Goal: Obtain resource: Obtain resource

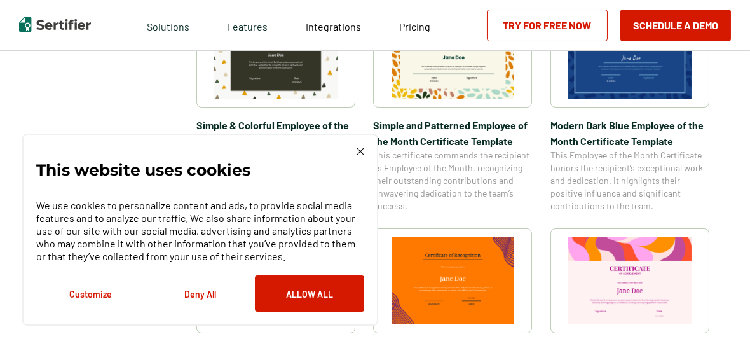
scroll to position [505, 0]
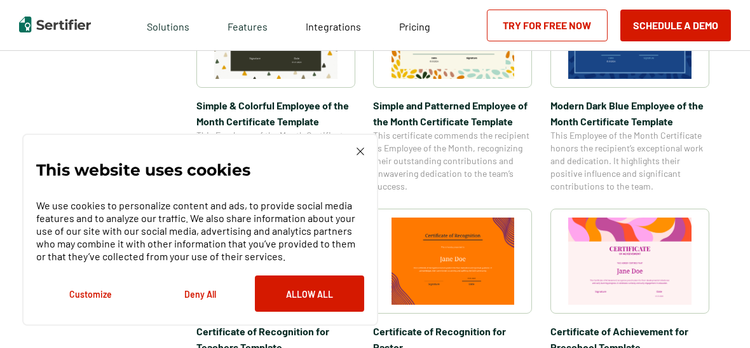
click at [206, 290] on button "Deny All" at bounding box center [200, 293] width 109 height 36
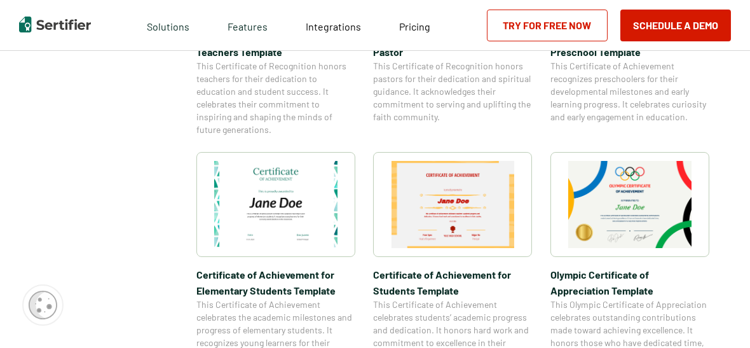
scroll to position [806, 0]
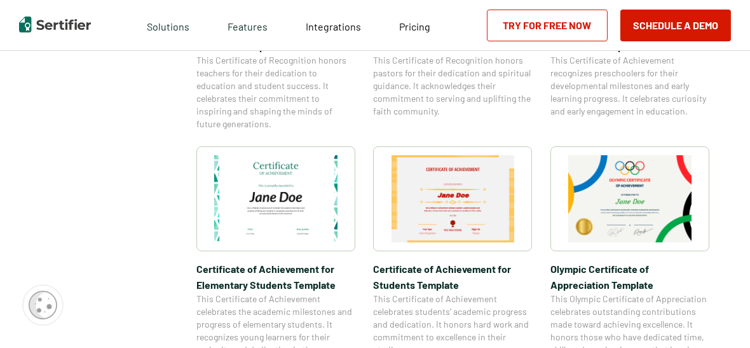
click at [436, 213] on img at bounding box center [452, 198] width 123 height 87
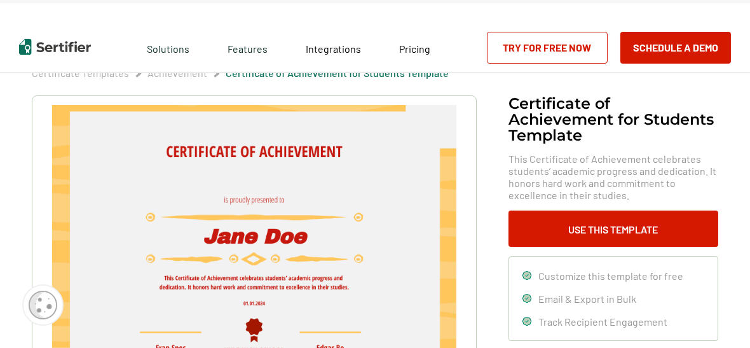
scroll to position [20, 0]
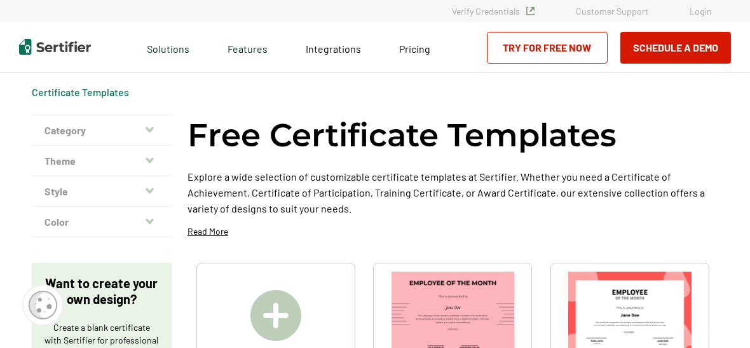
click at [151, 130] on icon "button" at bounding box center [150, 130] width 8 height 10
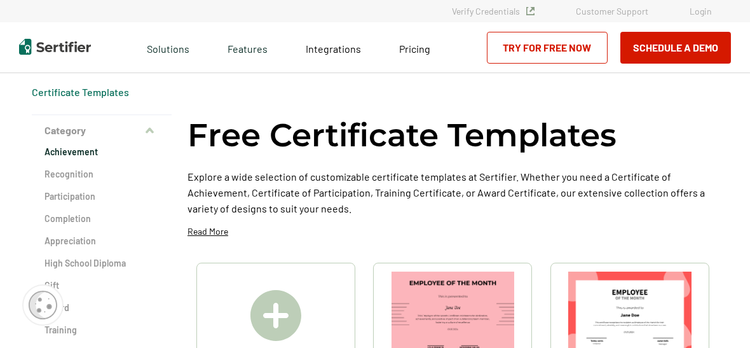
click at [108, 153] on h2 "Achievement" at bounding box center [101, 152] width 114 height 13
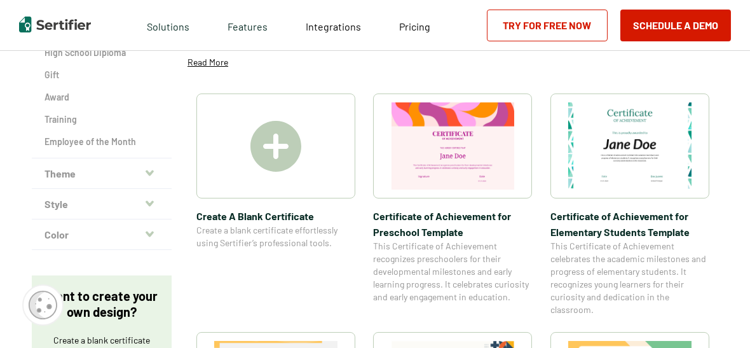
scroll to position [221, 0]
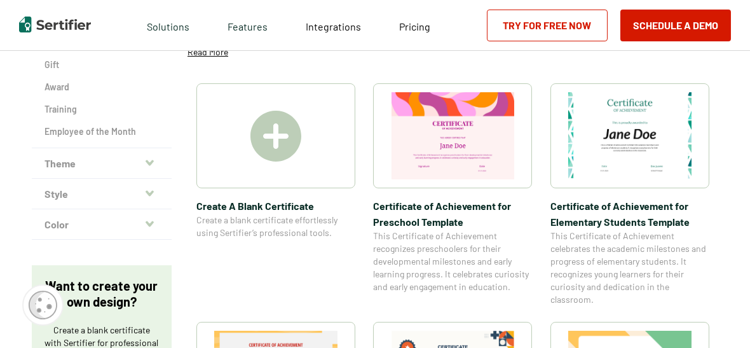
click at [151, 166] on icon "button" at bounding box center [150, 163] width 8 height 10
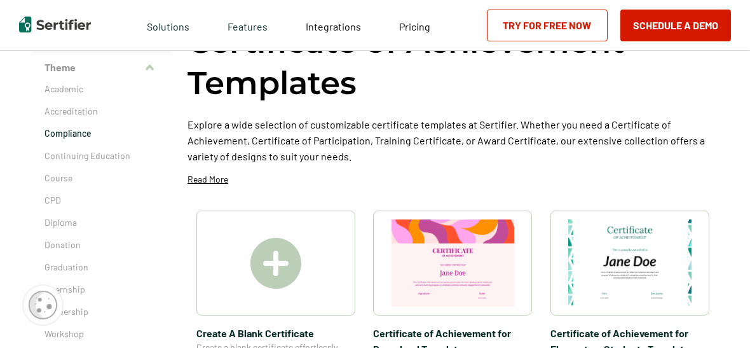
scroll to position [84, 0]
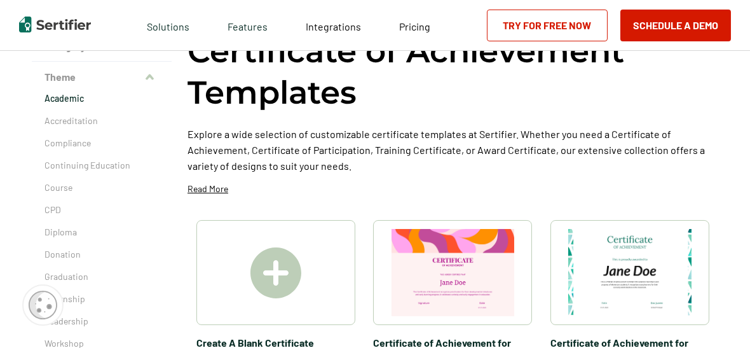
click at [83, 102] on p "Academic" at bounding box center [101, 98] width 114 height 13
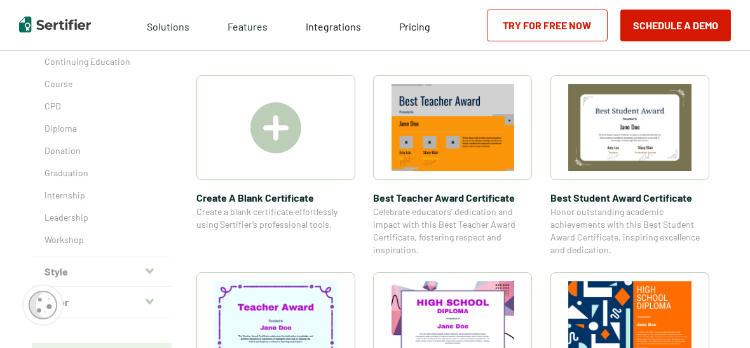
scroll to position [268, 0]
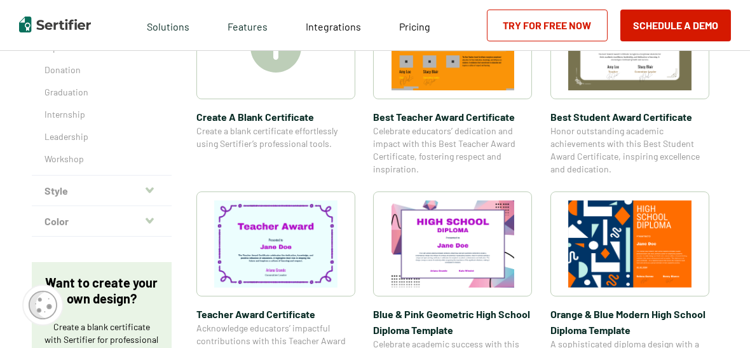
click at [152, 191] on icon "button" at bounding box center [150, 190] width 8 height 10
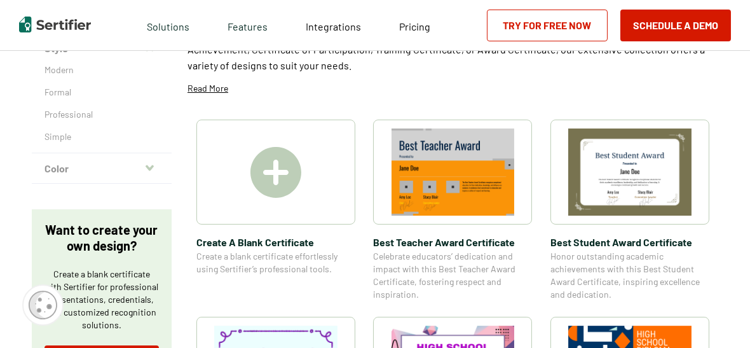
scroll to position [114, 0]
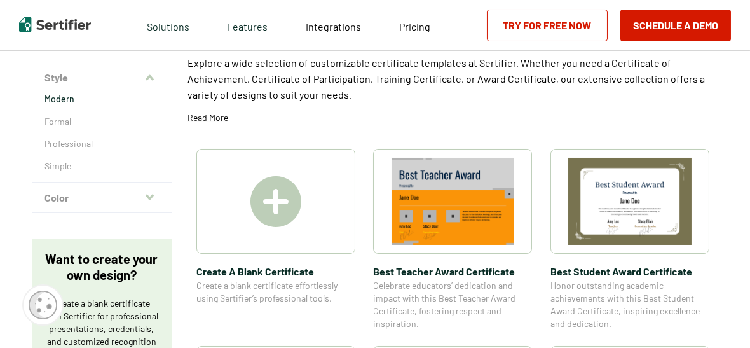
click at [76, 99] on p "Modern" at bounding box center [101, 99] width 114 height 13
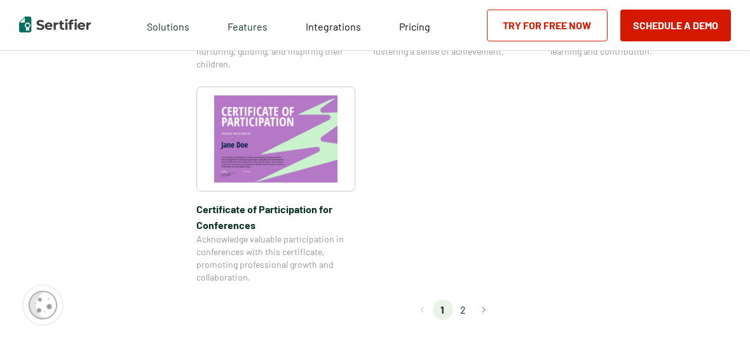
scroll to position [1119, 0]
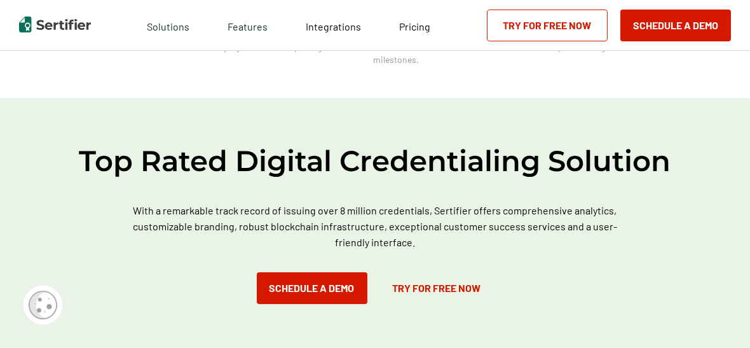
scroll to position [810, 0]
